Goal: Task Accomplishment & Management: Complete application form

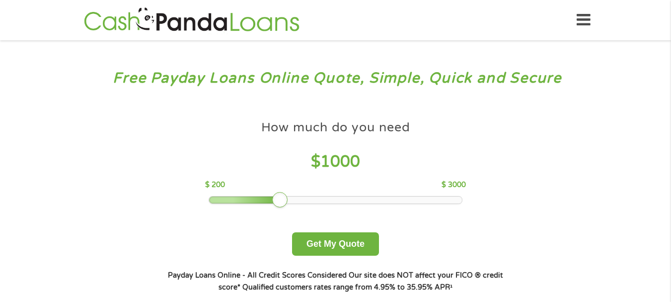
click at [265, 199] on div at bounding box center [335, 199] width 253 height 7
click at [271, 197] on div at bounding box center [335, 199] width 253 height 7
click at [279, 200] on div at bounding box center [335, 199] width 253 height 7
click at [310, 243] on button "Get My Quote" at bounding box center [335, 243] width 87 height 23
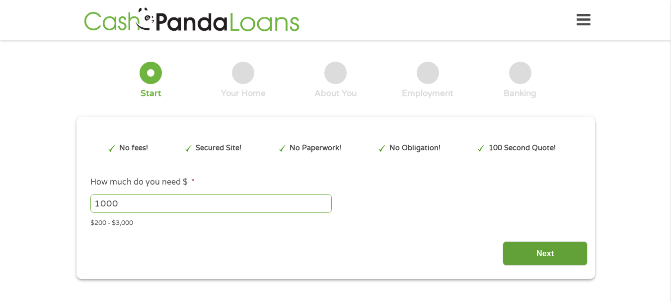
click at [547, 257] on input "Next" at bounding box center [545, 253] width 85 height 24
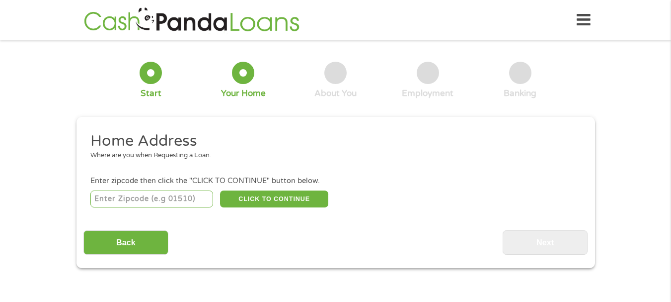
click at [156, 200] on input "number" at bounding box center [151, 198] width 123 height 17
type input "76801"
select select "Texas"
click at [294, 201] on button "CLICK TO CONTINUE" at bounding box center [274, 198] width 108 height 17
type input "76801"
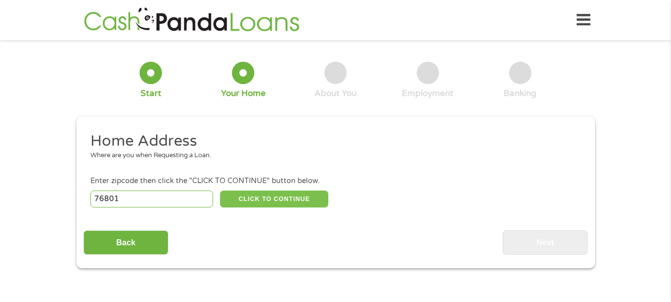
type input "Brownwood"
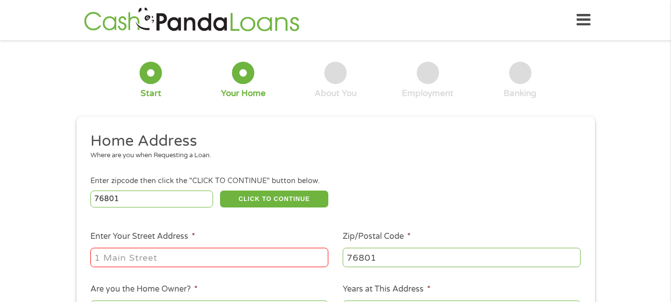
click at [145, 259] on input "Enter Your Street Address *" at bounding box center [209, 257] width 238 height 19
type input "406 W adams st"
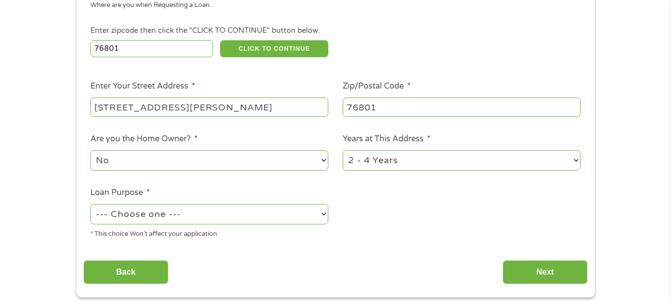
scroll to position [151, 0]
click at [199, 213] on select "--- Choose one --- Pay Bills Debt Consolidation Home Improvement Major Purchase…" at bounding box center [209, 213] width 238 height 20
select select "shorttermcash"
click at [90, 203] on select "--- Choose one --- Pay Bills Debt Consolidation Home Improvement Major Purchase…" at bounding box center [209, 213] width 238 height 20
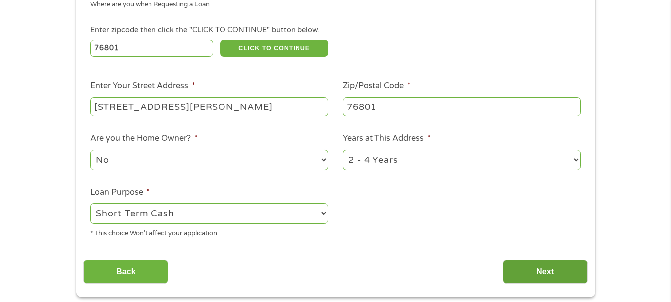
click at [528, 270] on input "Next" at bounding box center [545, 271] width 85 height 24
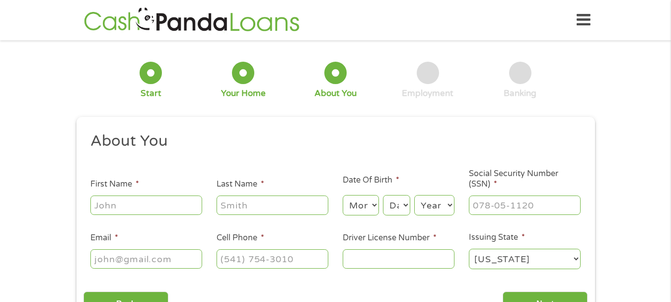
scroll to position [4, 4]
click at [163, 200] on input "First Name *" at bounding box center [146, 204] width 112 height 19
type input "Jamie"
type input "Ewing"
type input "missewing2019@gmail.com"
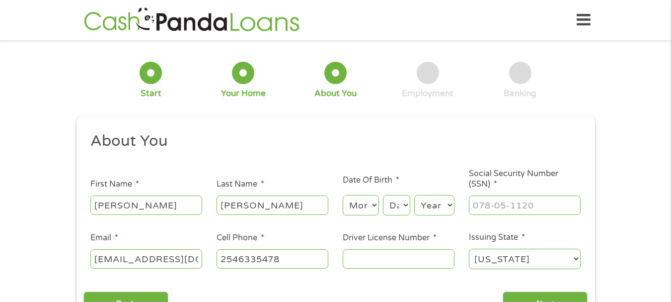
type input "(254) 633-5478"
click at [364, 202] on select "Month 1 2 3 4 5 6 7 8 9 10 11 12" at bounding box center [361, 205] width 36 height 20
select select "4"
click at [343, 195] on select "Month 1 2 3 4 5 6 7 8 9 10 11 12" at bounding box center [361, 205] width 36 height 20
click at [397, 206] on select "Day 1 2 3 4 5 6 7 8 9 10 11 12 13 14 15 16 17 18 19 20 21 22 23 24 25 26 27 28 …" at bounding box center [396, 205] width 27 height 20
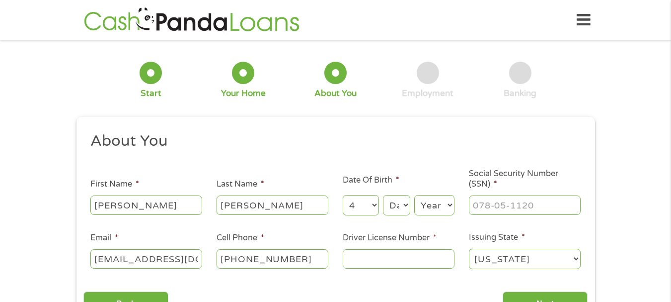
select select "13"
click at [383, 195] on select "Day 1 2 3 4 5 6 7 8 9 10 11 12 13 14 15 16 17 18 19 20 21 22 23 24 25 26 27 28 …" at bounding box center [396, 205] width 27 height 20
click at [433, 207] on select "Year 2007 2006 2005 2004 2003 2002 2001 2000 1999 1998 1997 1996 1995 1994 1993…" at bounding box center [435, 205] width 40 height 20
select select "1983"
click at [415, 195] on select "Year 2007 2006 2005 2004 2003 2002 2001 2000 1999 1998 1997 1996 1995 1994 1993…" at bounding box center [435, 205] width 40 height 20
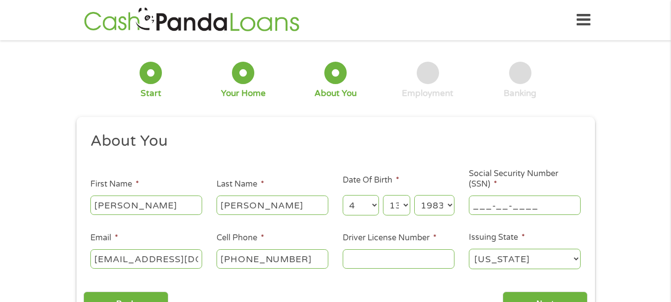
click at [507, 199] on input "___-__-____" at bounding box center [525, 204] width 112 height 19
type input "459-71-7961"
click at [391, 254] on input "Driver License Number *" at bounding box center [399, 258] width 112 height 19
click at [359, 263] on input "Driver License Number *" at bounding box center [399, 258] width 112 height 19
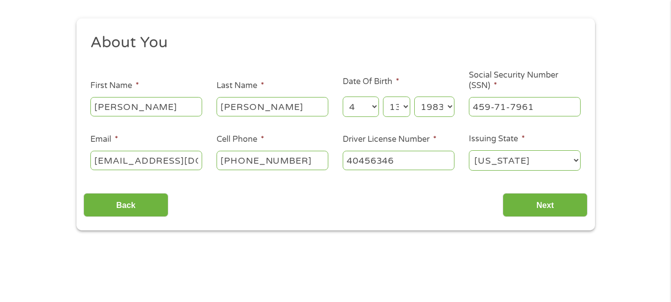
scroll to position [99, 0]
type input "40456346"
click at [541, 207] on input "Next" at bounding box center [545, 204] width 85 height 24
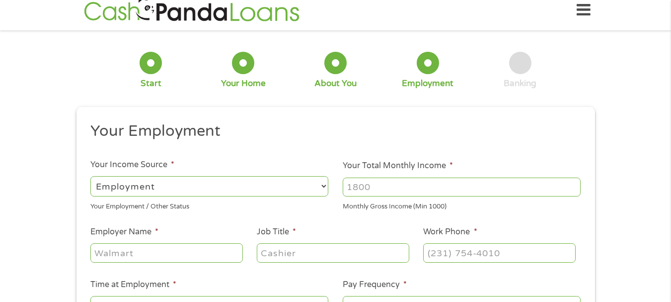
scroll to position [0, 0]
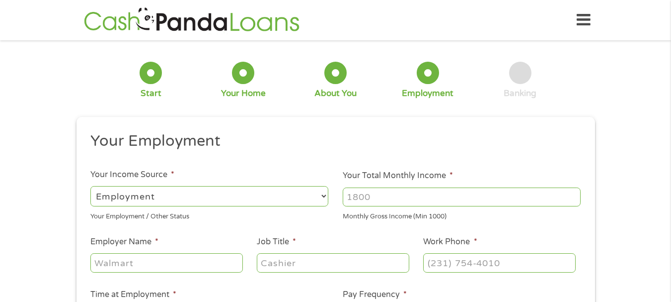
click at [360, 201] on input "Your Total Monthly Income *" at bounding box center [462, 196] width 238 height 19
type input "1187"
click at [192, 190] on select "--- Choose one --- Employment Self Employed Benefits" at bounding box center [209, 196] width 238 height 20
select select "benefits"
click at [90, 186] on select "--- Choose one --- Employment Self Employed Benefits" at bounding box center [209, 196] width 238 height 20
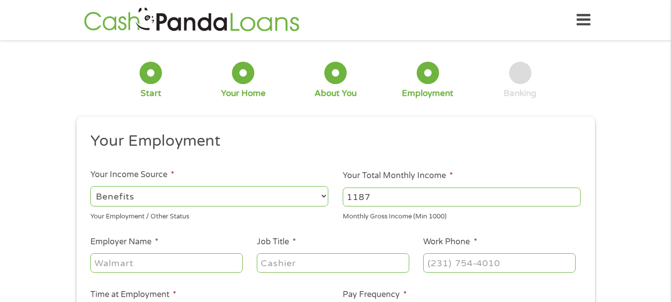
type input "Other"
type input "(254) 633-5478"
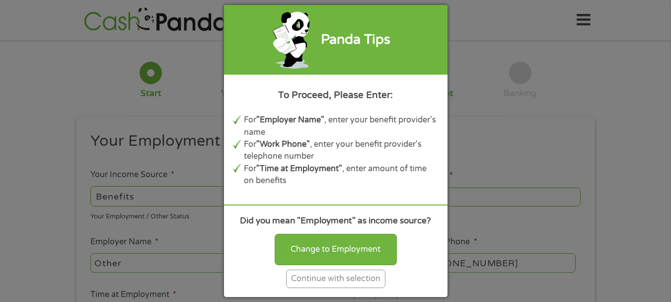
click at [300, 278] on div "Continue with selection" at bounding box center [335, 278] width 99 height 18
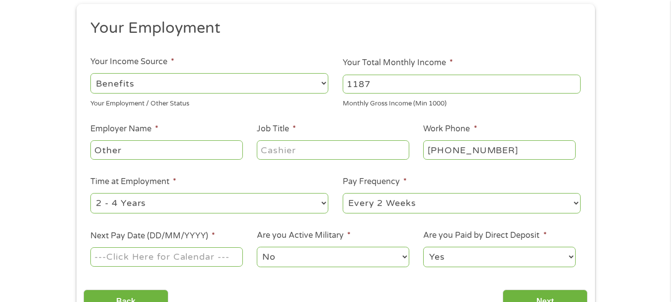
scroll to position [113, 0]
click at [189, 258] on input "Next Pay Date (DD/MM/YYYY) *" at bounding box center [166, 256] width 152 height 19
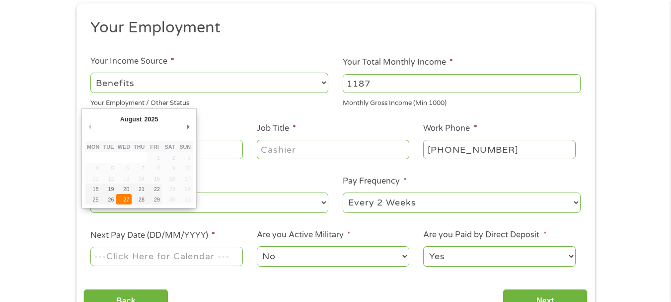
type input "27/08/2025"
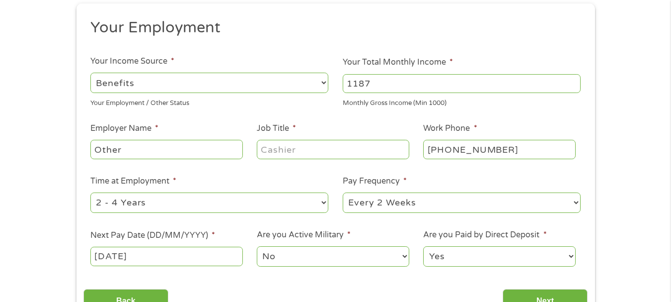
click at [294, 252] on select "No Yes" at bounding box center [333, 256] width 152 height 20
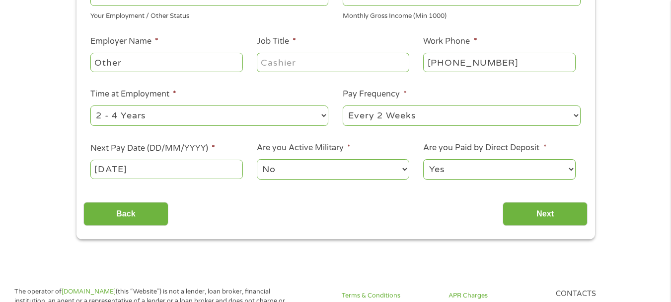
scroll to position [201, 0]
click at [536, 209] on input "Next" at bounding box center [545, 213] width 85 height 24
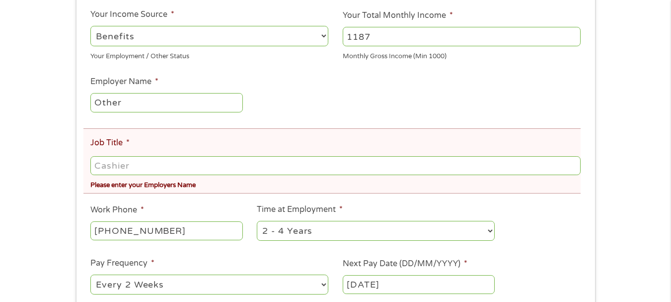
scroll to position [198, 0]
click at [299, 162] on input "Job Title *" at bounding box center [335, 164] width 490 height 19
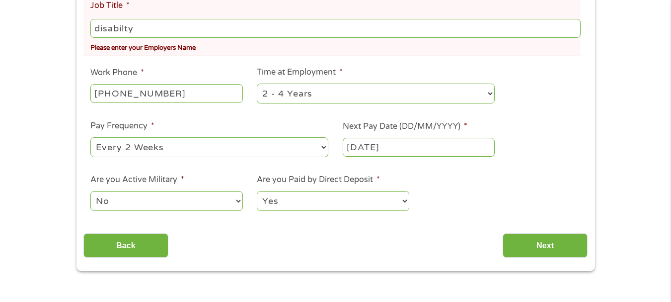
scroll to position [335, 0]
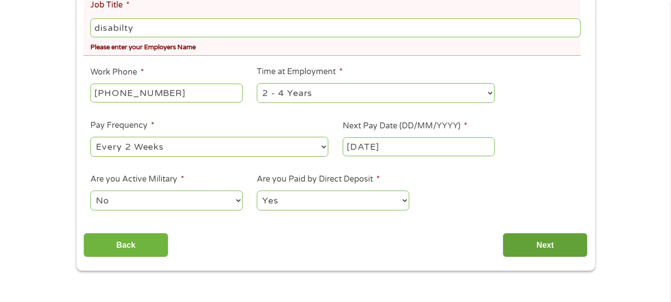
type input "disabilty"
click at [508, 244] on input "Next" at bounding box center [545, 245] width 85 height 24
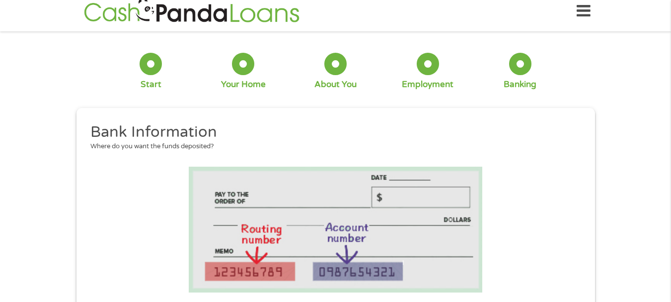
scroll to position [0, 0]
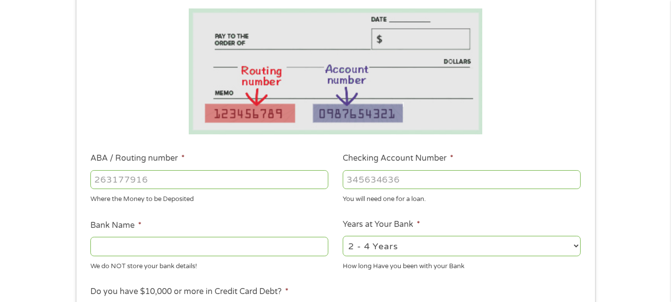
click at [508, 244] on select "2 - 4 Years 6 - 12 Months 1 - 2 Years Over 4 Years" at bounding box center [462, 246] width 238 height 20
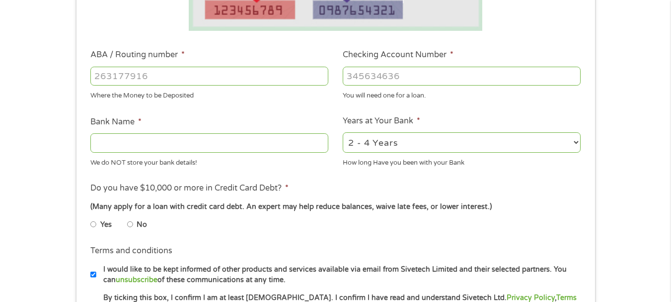
click at [128, 222] on input "No" at bounding box center [130, 224] width 6 height 16
radio input "true"
click at [214, 76] on input "ABA / Routing number *" at bounding box center [209, 76] width 238 height 19
type input "084106768"
type input "EVOLVE BANK AND TRUST"
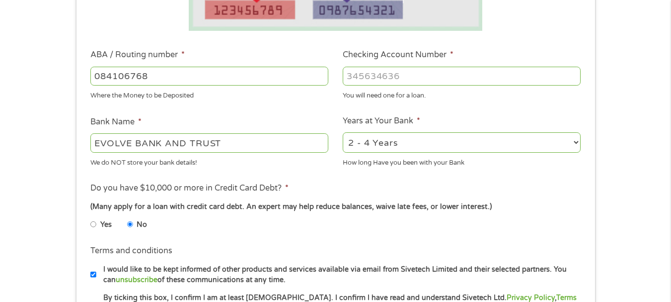
type input "084106768"
click at [408, 76] on input "Checking Account Number *" at bounding box center [462, 76] width 238 height 19
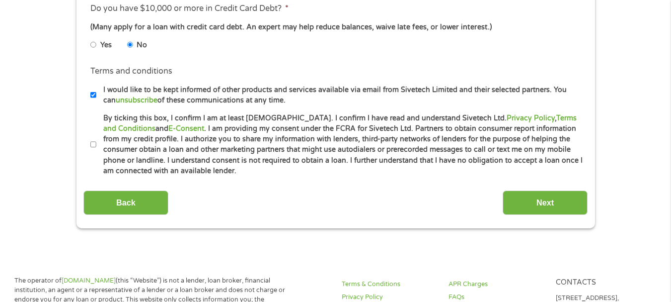
scroll to position [456, 0]
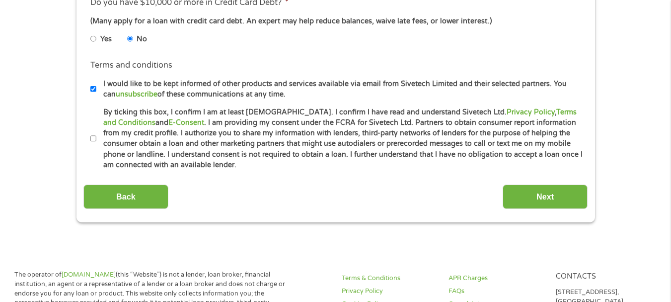
type input "9510015301187717"
click at [92, 137] on input "By ticking this box, I confirm I am at least 18 years old. I confirm I have rea…" at bounding box center [93, 139] width 6 height 16
checkbox input "true"
click at [549, 197] on input "Next" at bounding box center [545, 196] width 85 height 24
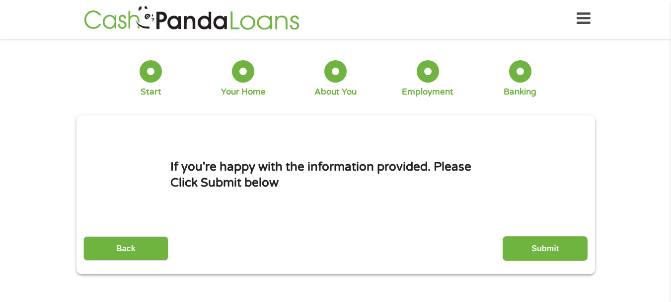
scroll to position [0, 0]
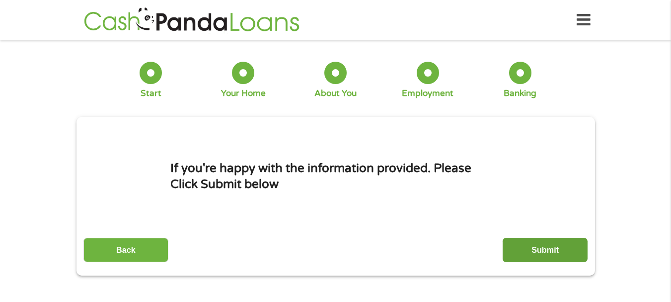
click at [527, 249] on input "Submit" at bounding box center [545, 250] width 85 height 24
